Goal: Information Seeking & Learning: Learn about a topic

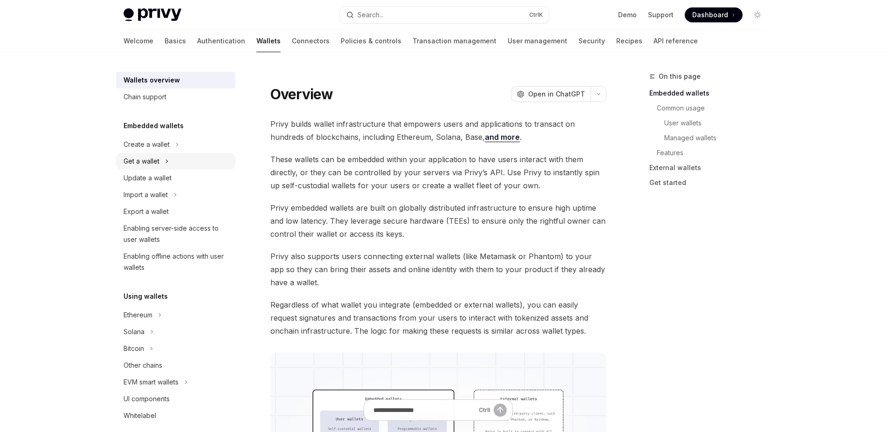
click at [166, 157] on icon "Toggle Get a wallet section" at bounding box center [167, 161] width 4 height 11
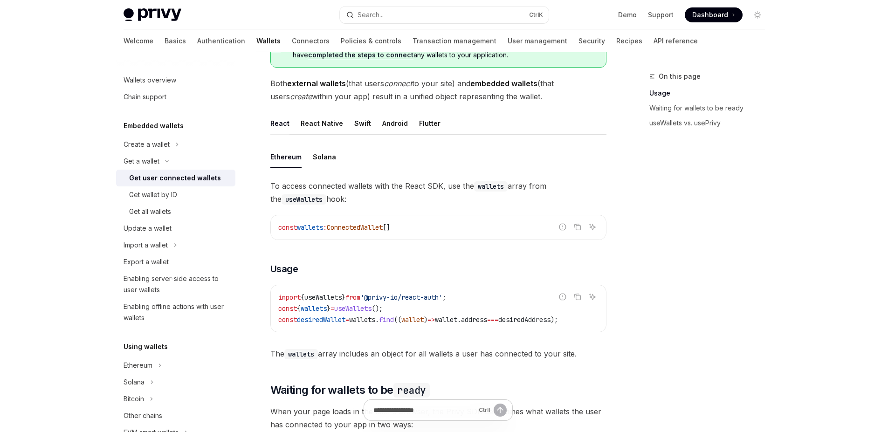
scroll to position [224, 0]
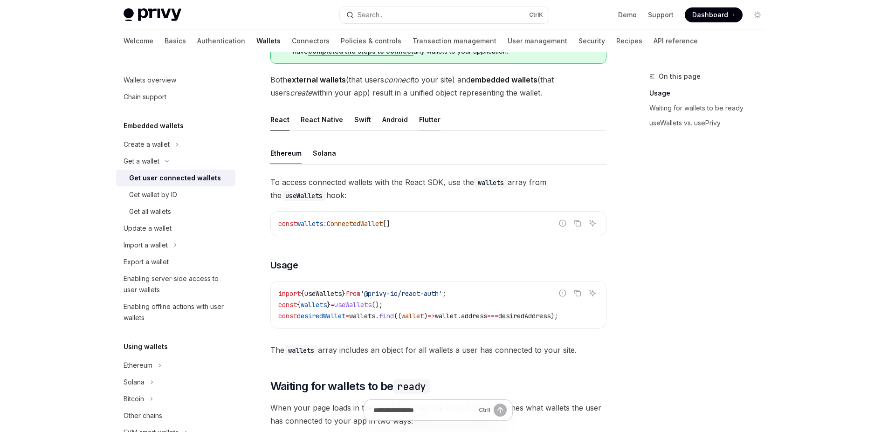
click at [419, 126] on div "Flutter" at bounding box center [429, 120] width 21 height 22
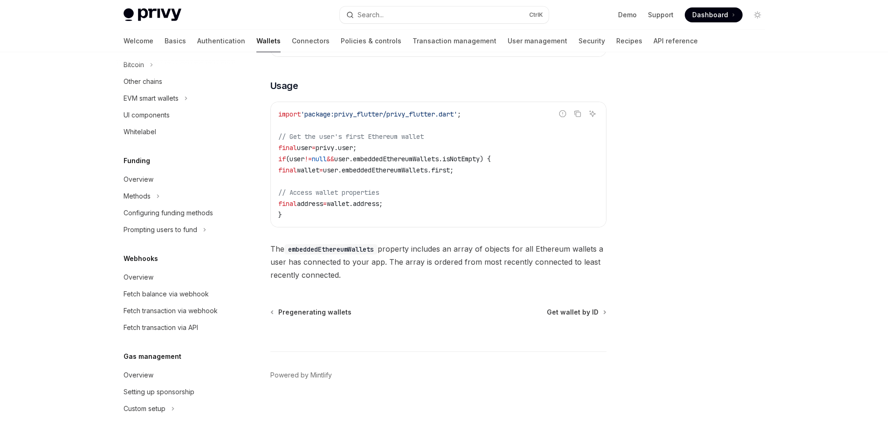
scroll to position [339, 0]
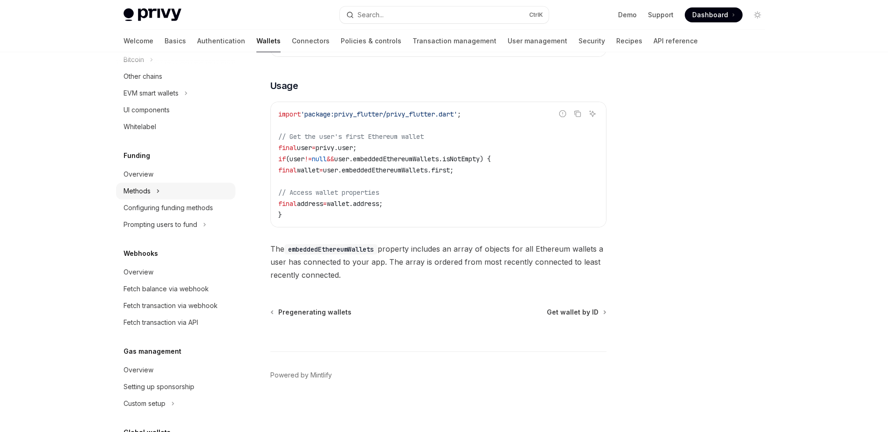
click at [157, 192] on icon "Toggle Methods section" at bounding box center [158, 190] width 4 height 11
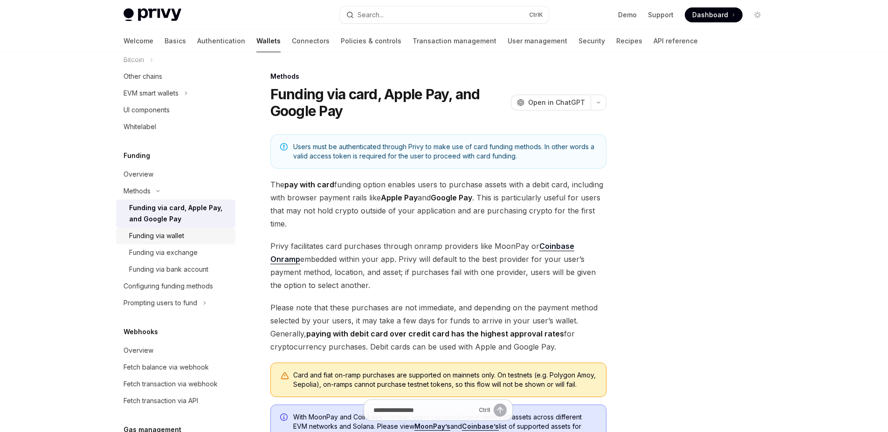
click at [157, 235] on div "Funding via wallet" at bounding box center [156, 235] width 55 height 11
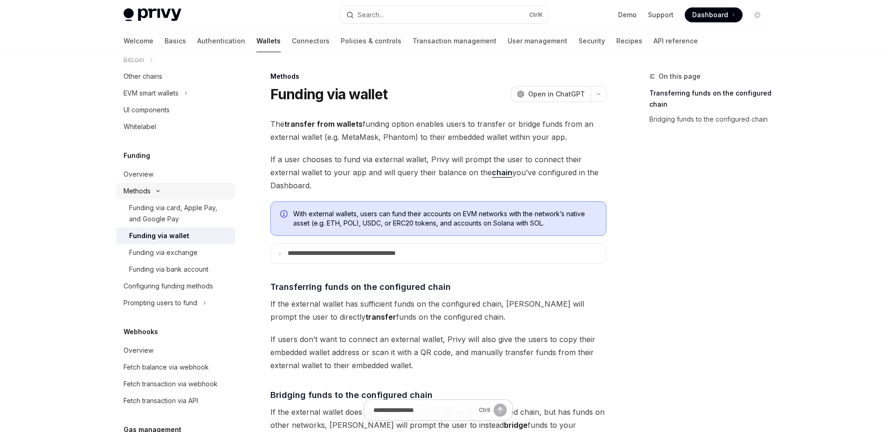
click at [157, 192] on icon "Toggle Methods section" at bounding box center [157, 191] width 11 height 4
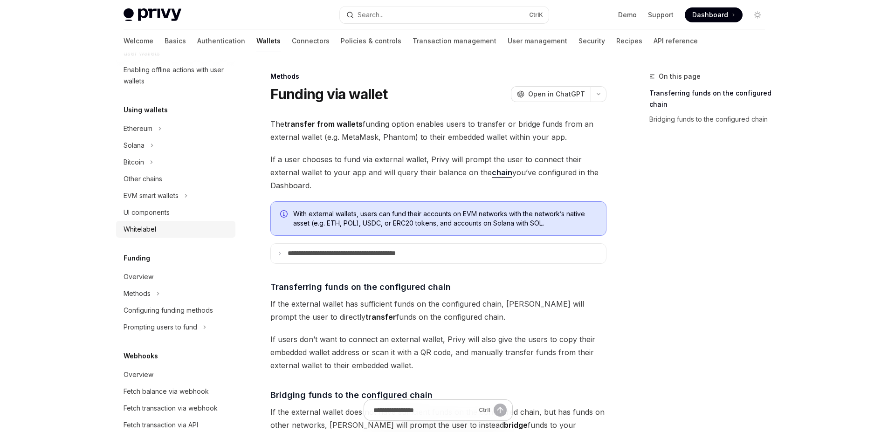
scroll to position [234, 0]
click at [186, 201] on icon "Toggle EVM smart wallets section" at bounding box center [186, 197] width 4 height 11
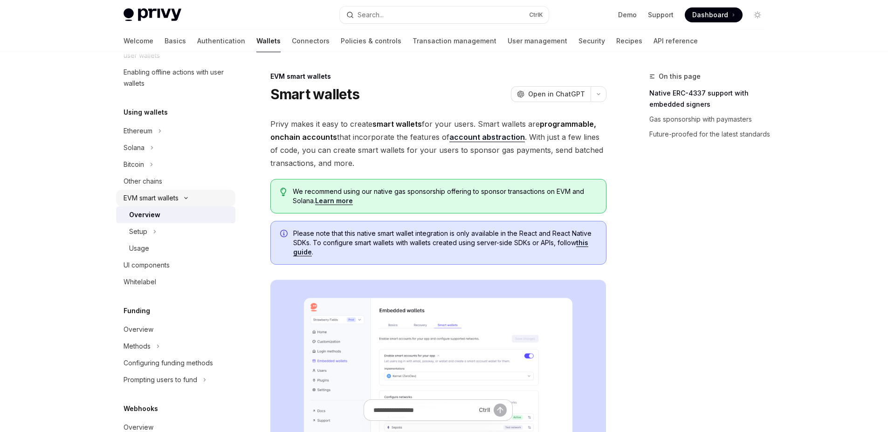
click at [186, 201] on button "EVM smart wallets" at bounding box center [175, 198] width 119 height 17
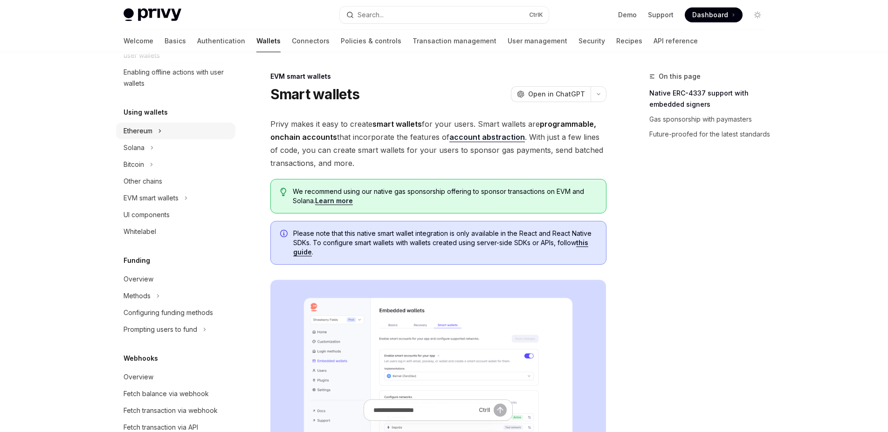
click at [162, 135] on button "Ethereum" at bounding box center [175, 131] width 119 height 17
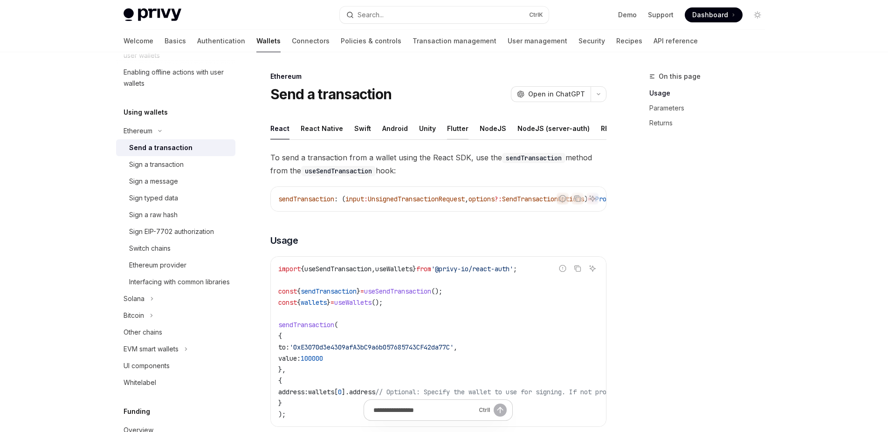
click at [454, 130] on div "Flutter" at bounding box center [457, 128] width 21 height 22
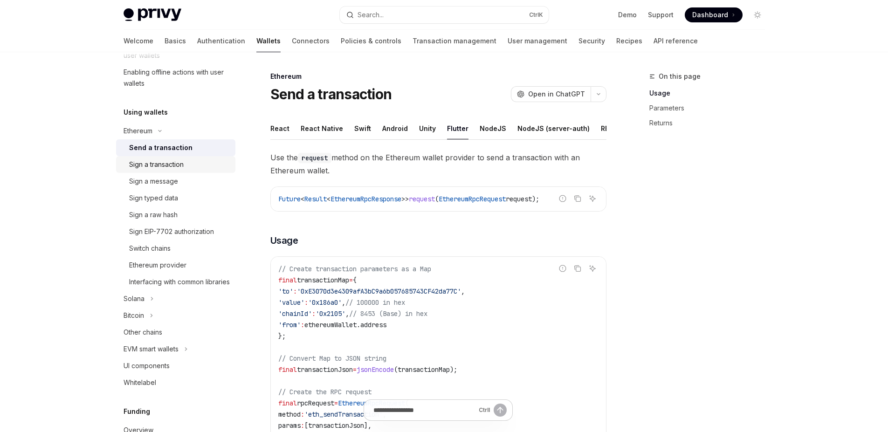
click at [217, 171] on link "Sign a transaction" at bounding box center [175, 164] width 119 height 17
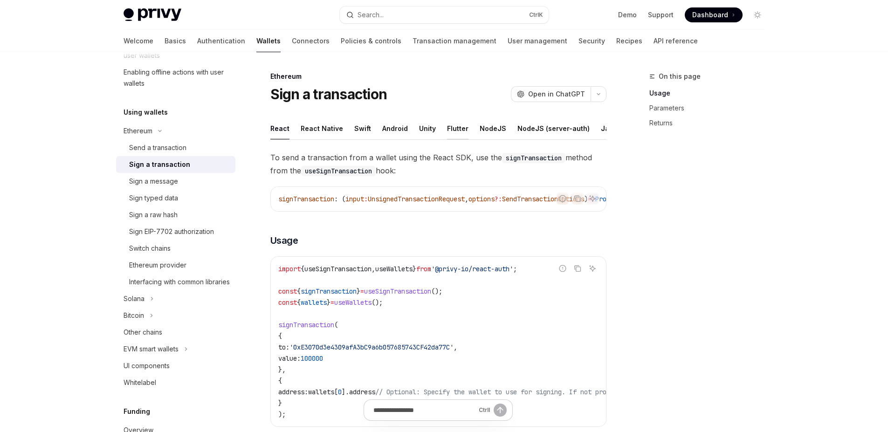
click at [453, 126] on div "Flutter" at bounding box center [457, 128] width 21 height 22
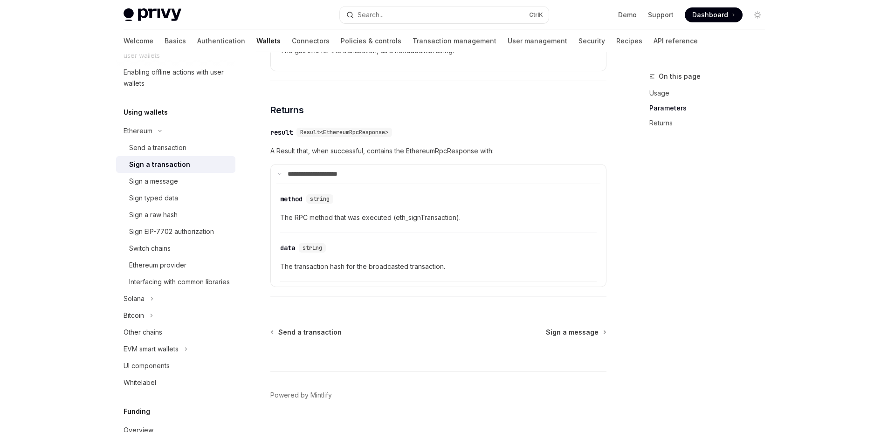
scroll to position [1012, 0]
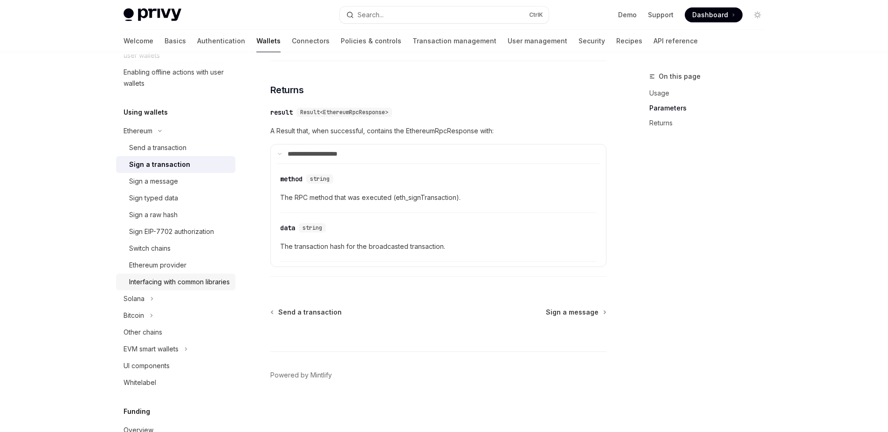
click at [175, 287] on div "Interfacing with common libraries" at bounding box center [179, 281] width 101 height 11
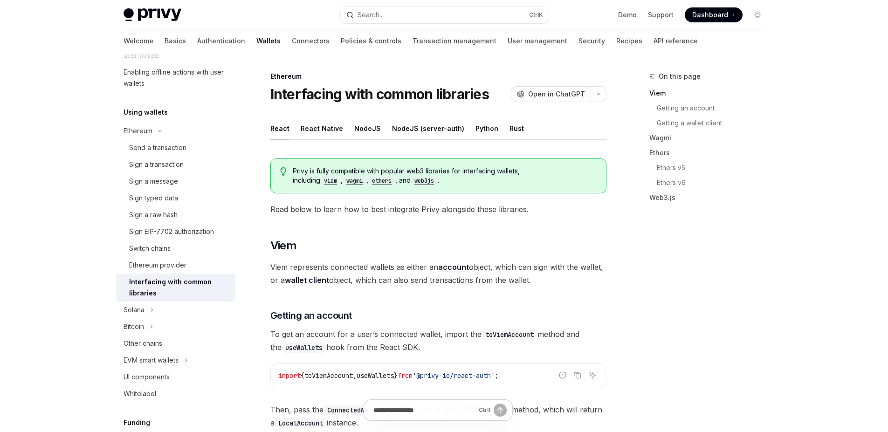
click at [509, 130] on div "Rust" at bounding box center [516, 128] width 14 height 22
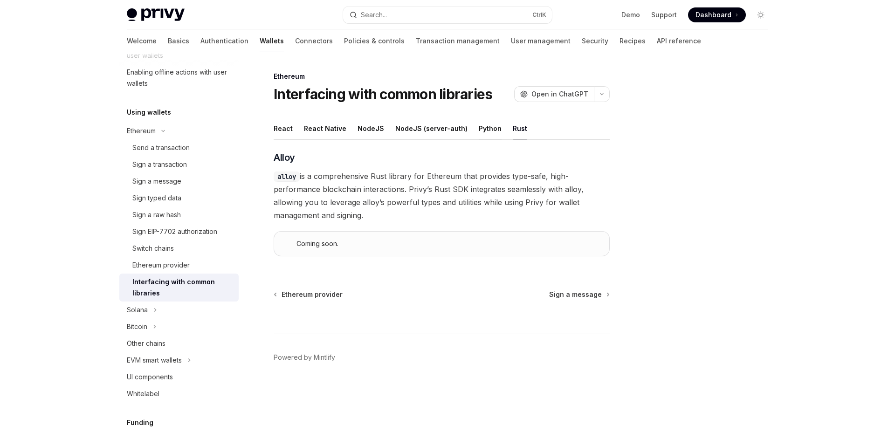
click at [485, 128] on div "Python" at bounding box center [490, 128] width 23 height 22
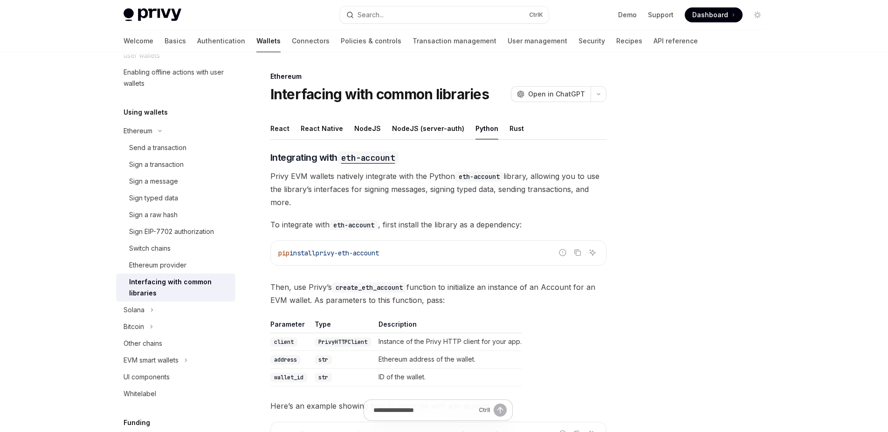
click at [515, 125] on ul "React React Native NodeJS NodeJS (server-auth) Python Rust" at bounding box center [438, 128] width 336 height 22
click at [513, 127] on div "Rust" at bounding box center [516, 128] width 14 height 22
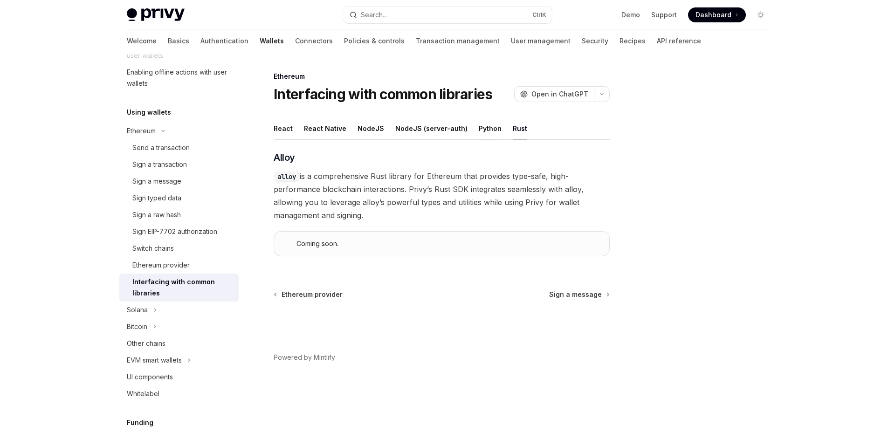
click at [485, 131] on div "Python" at bounding box center [490, 128] width 23 height 22
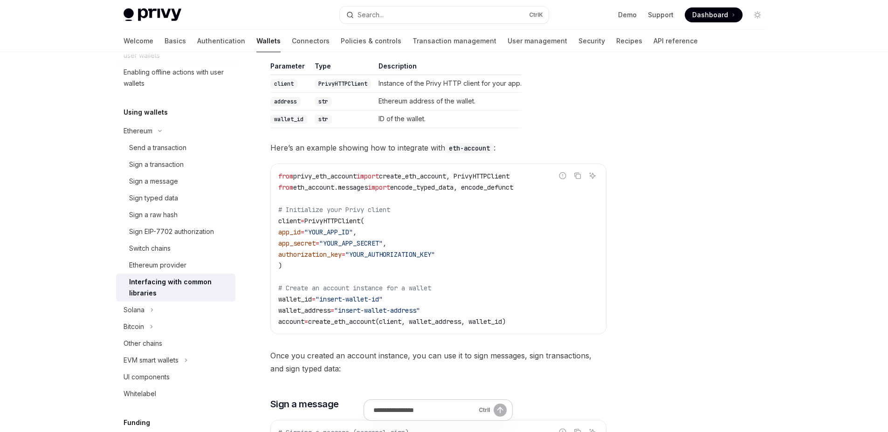
scroll to position [264, 0]
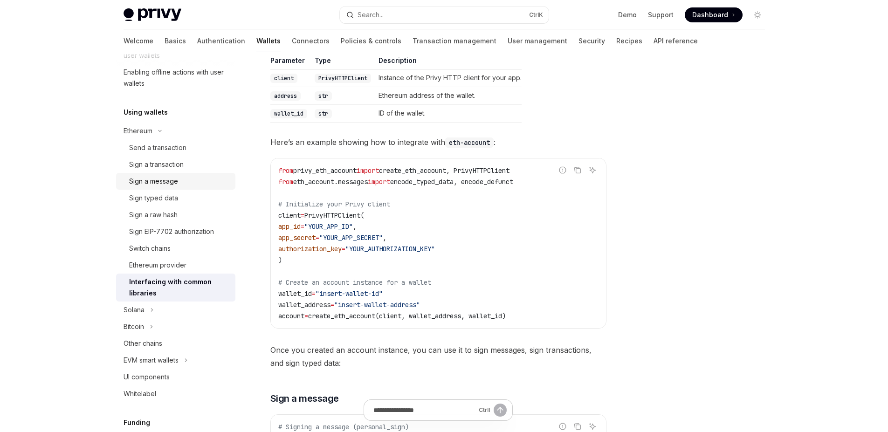
click at [168, 176] on div "Sign a message" at bounding box center [153, 181] width 49 height 11
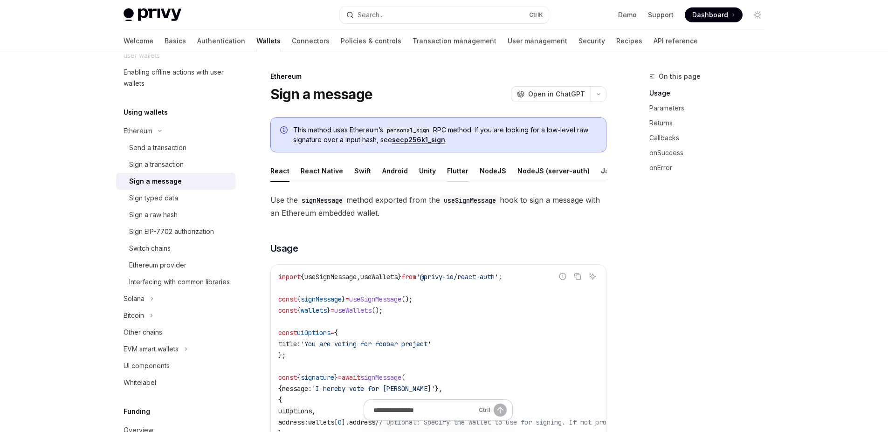
click at [450, 167] on div "Flutter" at bounding box center [457, 171] width 21 height 22
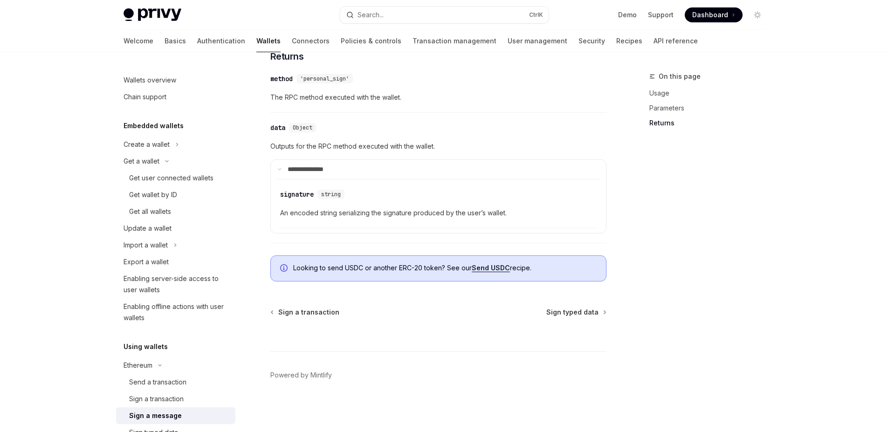
click at [486, 268] on link "Send USDC" at bounding box center [491, 268] width 38 height 8
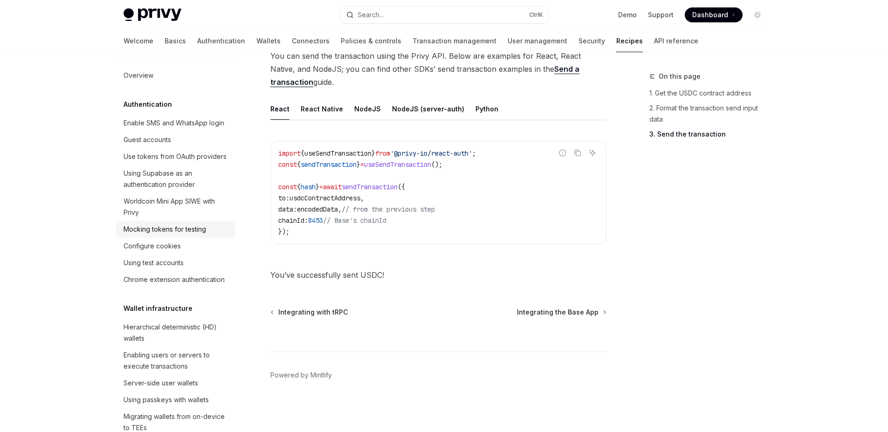
click at [150, 235] on div "Mocking tokens for testing" at bounding box center [164, 229] width 82 height 11
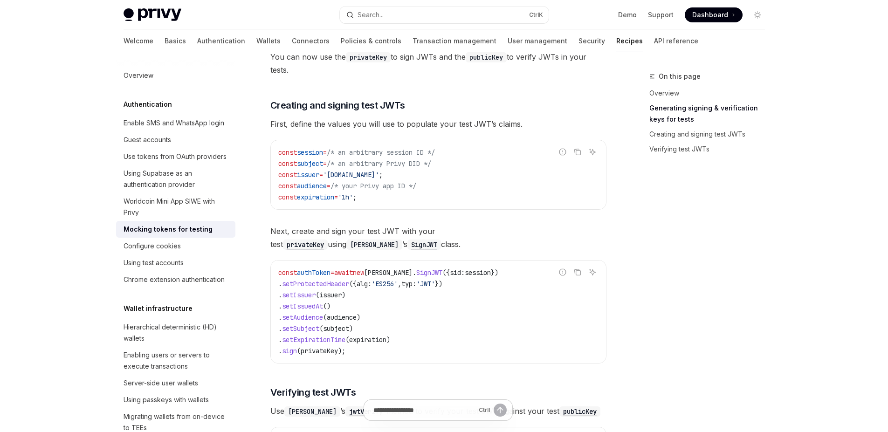
scroll to position [460, 0]
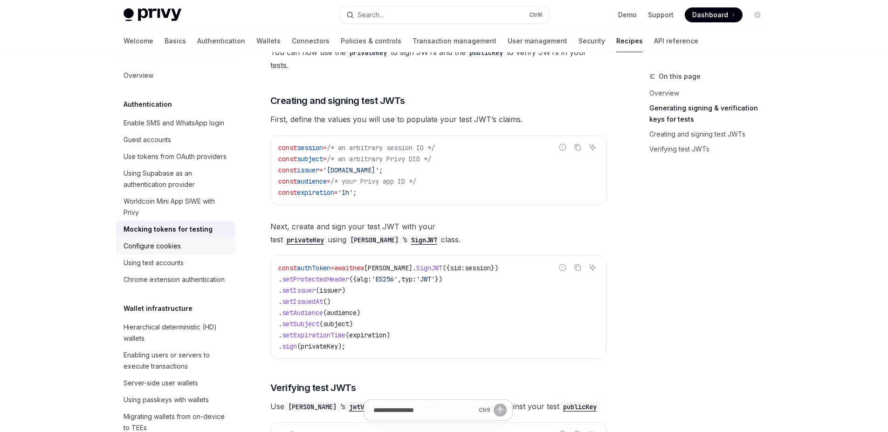
click at [160, 252] on div "Configure cookies" at bounding box center [151, 245] width 57 height 11
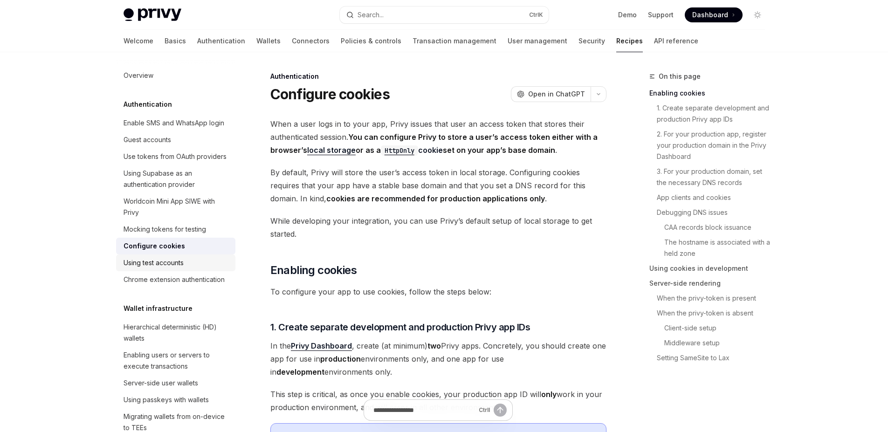
click at [160, 268] on div "Using test accounts" at bounding box center [153, 262] width 60 height 11
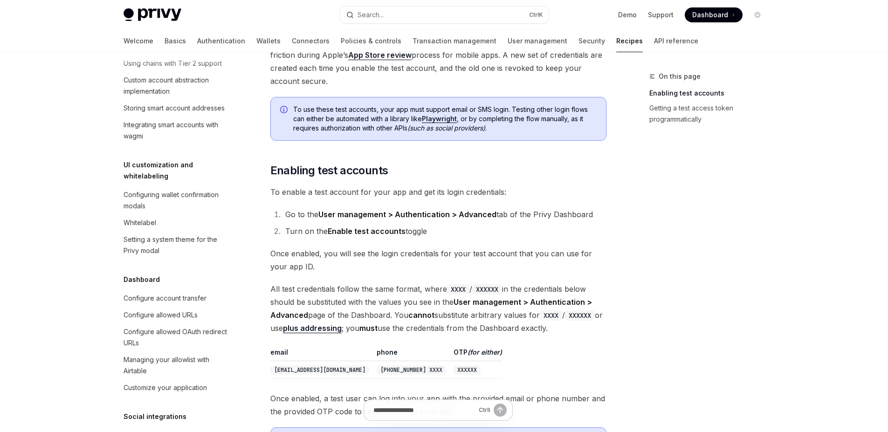
scroll to position [376, 0]
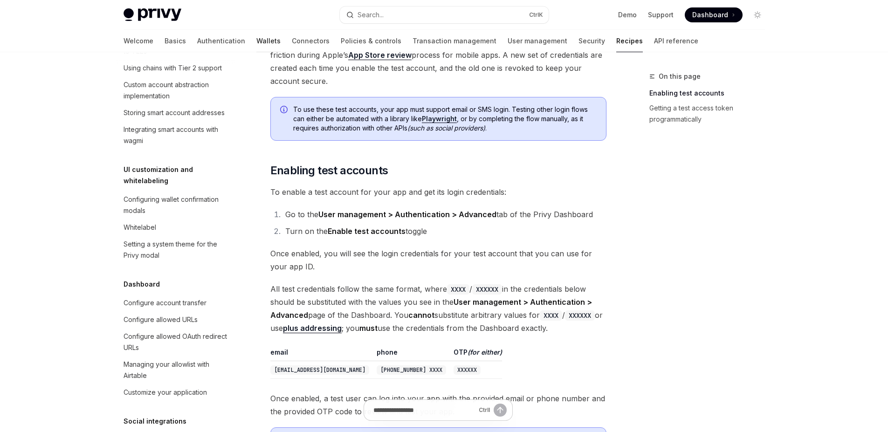
click at [256, 30] on link "Wallets" at bounding box center [268, 41] width 24 height 22
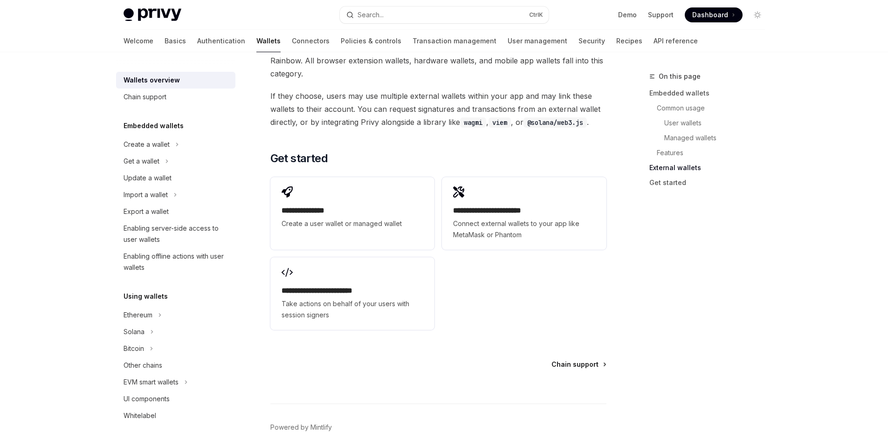
click at [560, 360] on span "Chain support" at bounding box center [574, 364] width 47 height 9
type textarea "*"
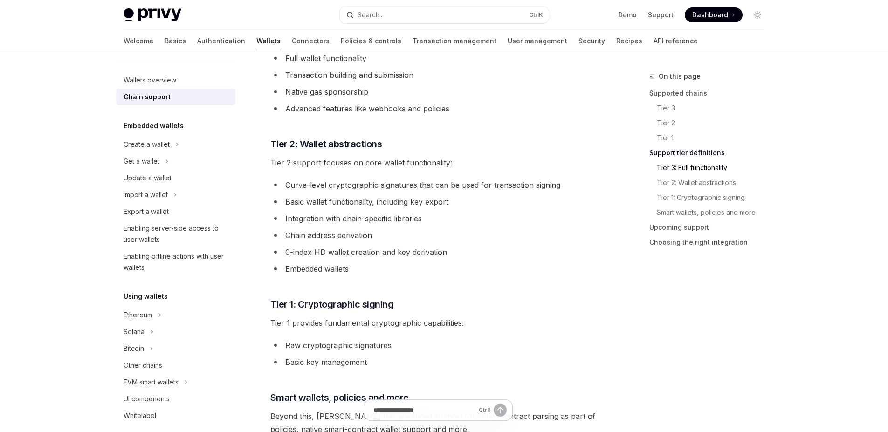
scroll to position [608, 0]
